Goal: Information Seeking & Learning: Check status

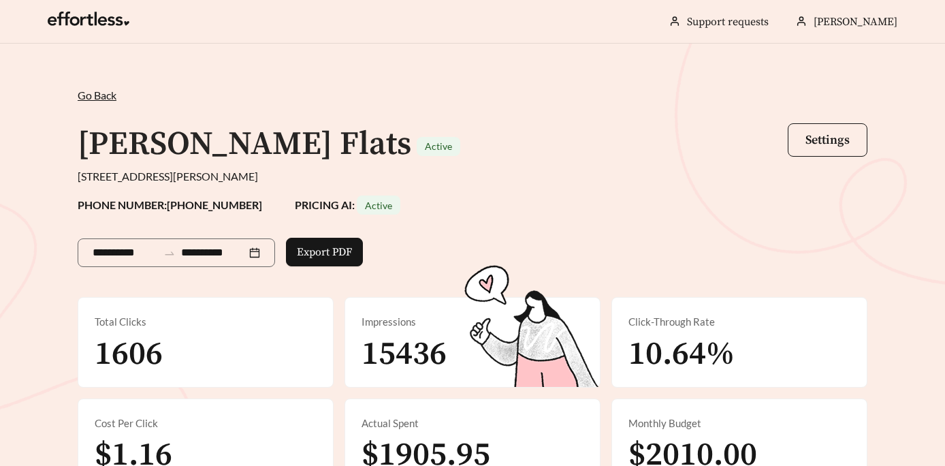
click at [103, 97] on span "Go Back" at bounding box center [97, 95] width 39 height 13
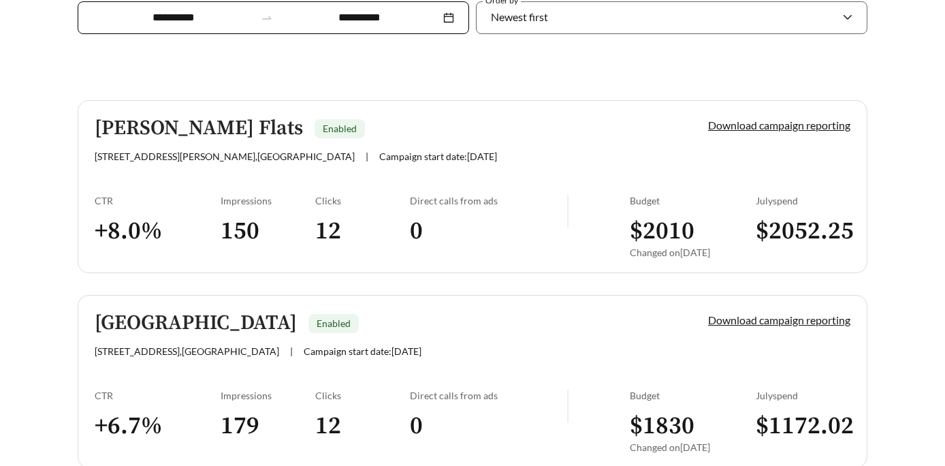
scroll to position [323, 0]
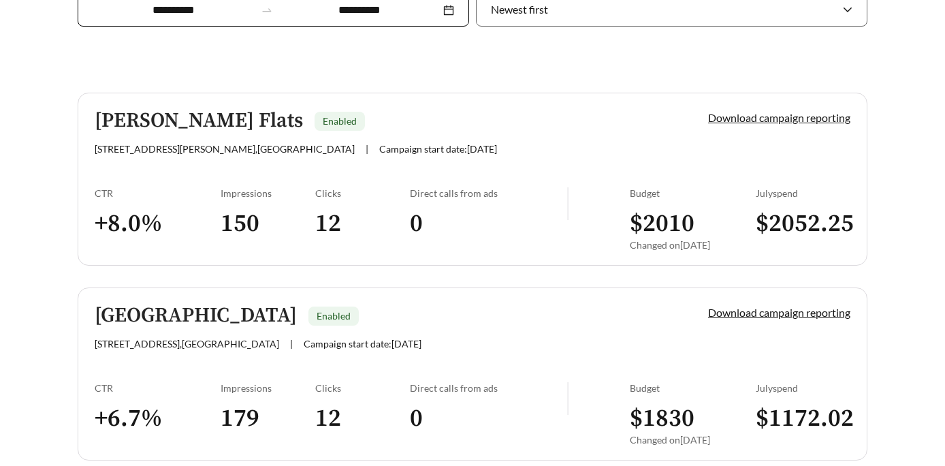
scroll to position [331, 0]
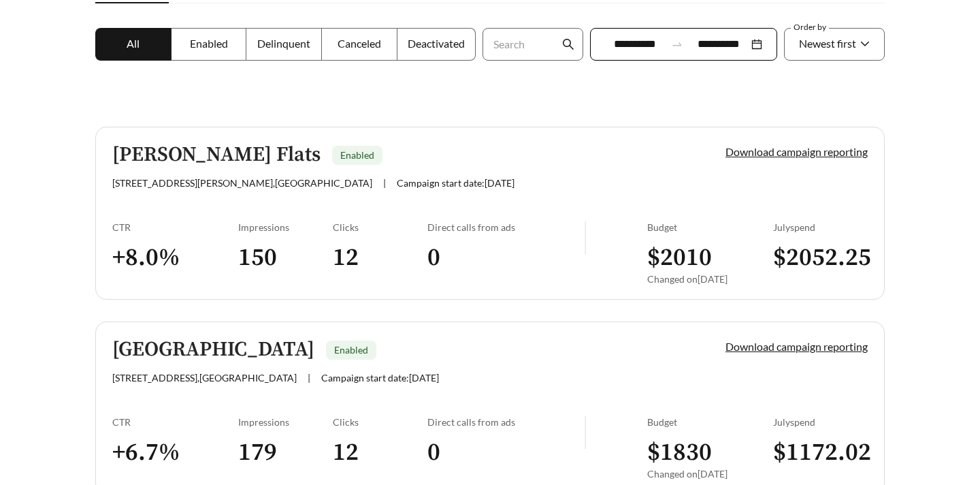
scroll to position [243, 0]
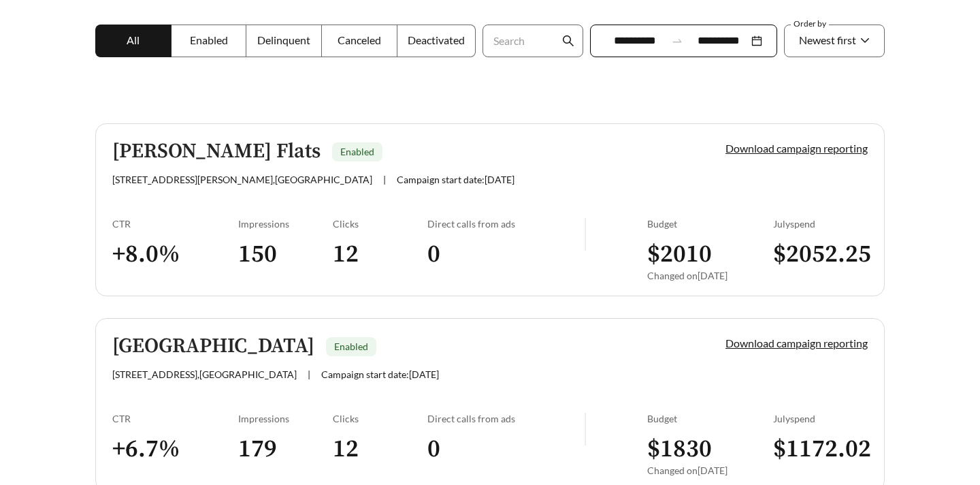
click at [452, 351] on div "North River Flats Enabled" at bounding box center [395, 346] width 567 height 22
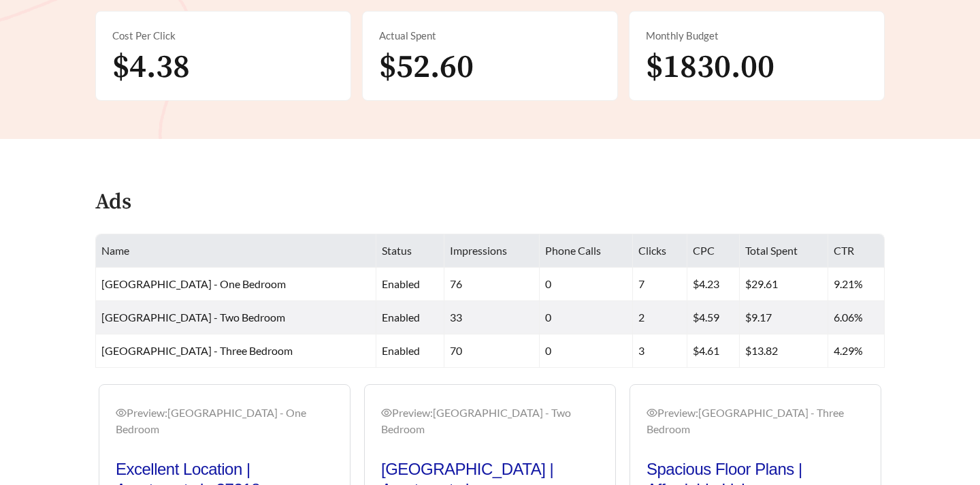
scroll to position [385, 0]
